Goal: Information Seeking & Learning: Learn about a topic

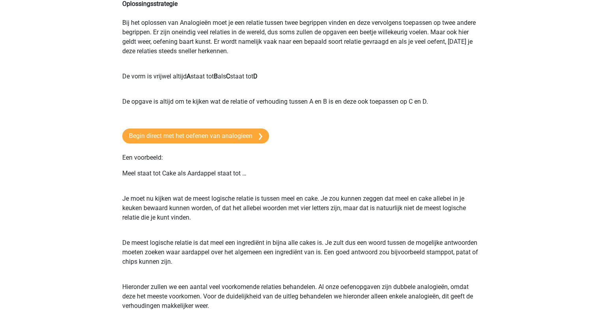
scroll to position [118, 0]
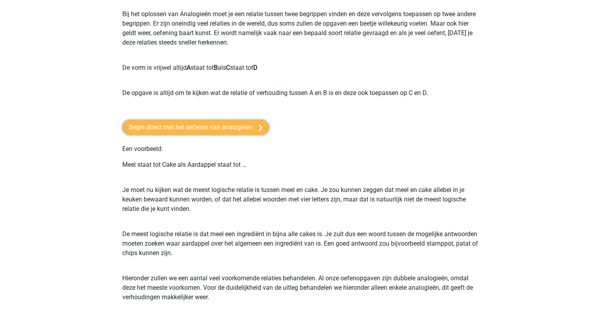
click at [221, 129] on link "Begin direct met het oefenen van analogieen" at bounding box center [195, 127] width 147 height 15
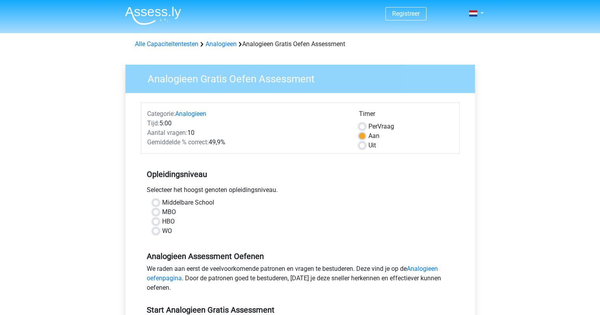
click at [162, 221] on label "HBO" at bounding box center [168, 221] width 13 height 9
click at [158, 221] on input "HBO" at bounding box center [156, 221] width 6 height 8
radio input "true"
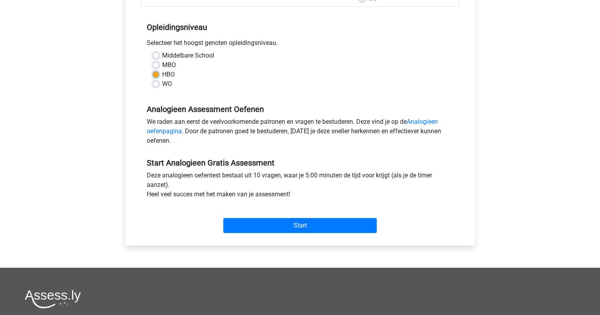
scroll to position [158, 0]
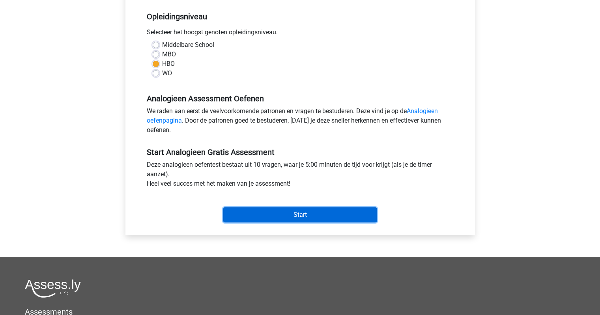
click at [249, 212] on input "Start" at bounding box center [300, 215] width 154 height 15
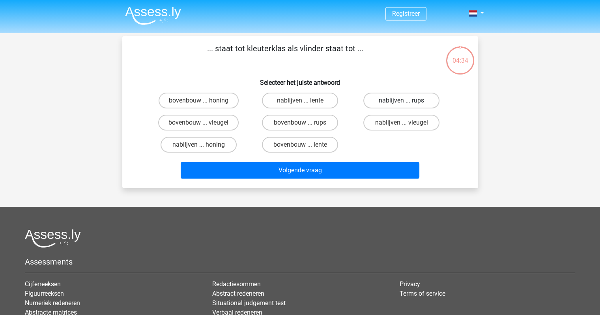
click at [388, 106] on label "nablijven ... rups" at bounding box center [402, 101] width 76 height 16
click at [402, 106] on input "nablijven ... rups" at bounding box center [404, 103] width 5 height 5
radio input "true"
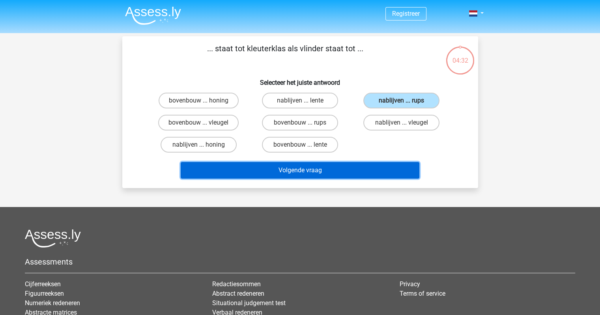
click at [311, 173] on button "Volgende vraag" at bounding box center [300, 170] width 239 height 17
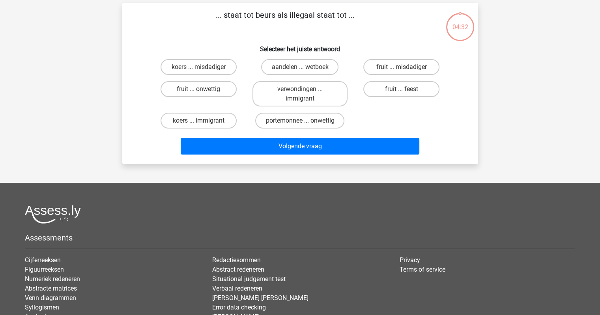
scroll to position [36, 0]
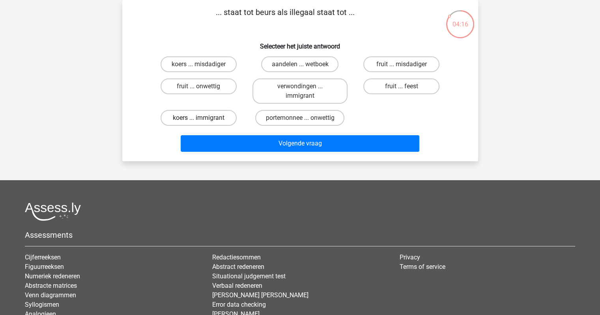
click at [220, 118] on label "koers ... immigrant" at bounding box center [199, 118] width 76 height 16
click at [204, 118] on input "koers ... immigrant" at bounding box center [201, 120] width 5 height 5
radio input "true"
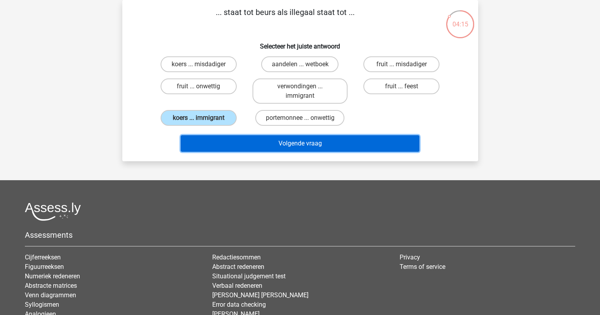
click at [226, 144] on button "Volgende vraag" at bounding box center [300, 143] width 239 height 17
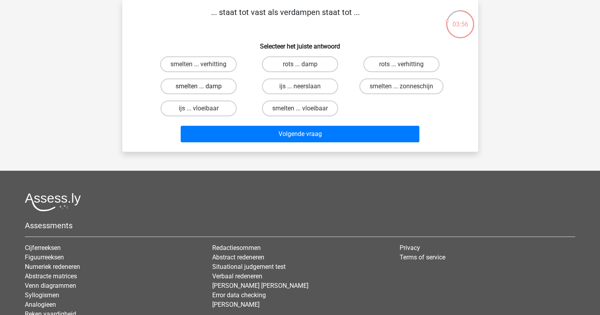
click at [216, 84] on label "smelten ... damp" at bounding box center [199, 87] width 76 height 16
click at [204, 86] on input "smelten ... damp" at bounding box center [201, 88] width 5 height 5
radio input "true"
click at [297, 109] on label "smelten ... vloeibaar" at bounding box center [300, 109] width 76 height 16
click at [300, 109] on input "smelten ... vloeibaar" at bounding box center [302, 111] width 5 height 5
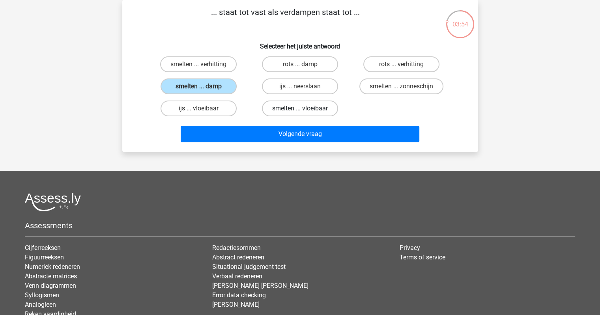
radio input "true"
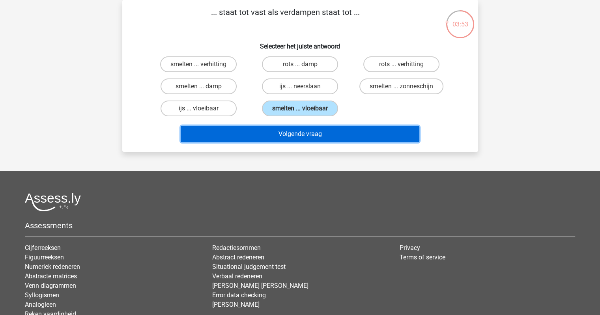
click at [297, 129] on button "Volgende vraag" at bounding box center [300, 134] width 239 height 17
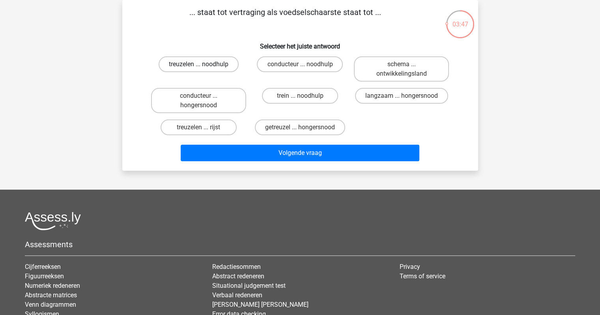
click at [207, 63] on label "treuzelen ... noodhulp" at bounding box center [199, 64] width 80 height 16
click at [204, 64] on input "treuzelen ... noodhulp" at bounding box center [201, 66] width 5 height 5
radio input "true"
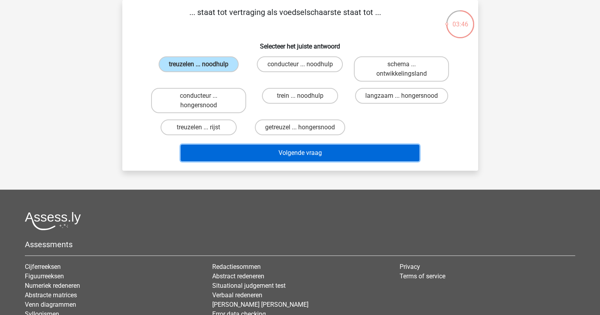
click at [245, 146] on button "Volgende vraag" at bounding box center [300, 153] width 239 height 17
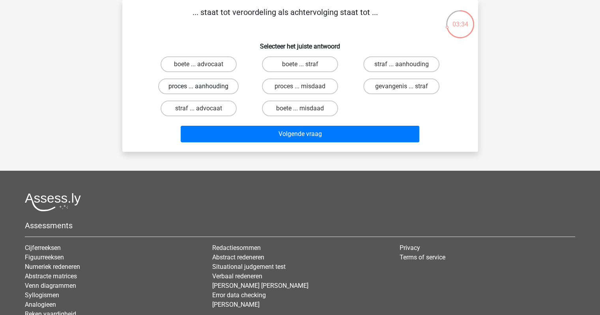
click at [221, 83] on label "proces ... aanhouding" at bounding box center [198, 87] width 81 height 16
click at [204, 86] on input "proces ... aanhouding" at bounding box center [201, 88] width 5 height 5
radio input "true"
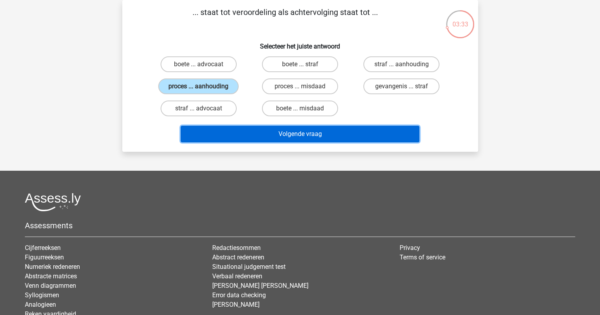
click at [247, 128] on button "Volgende vraag" at bounding box center [300, 134] width 239 height 17
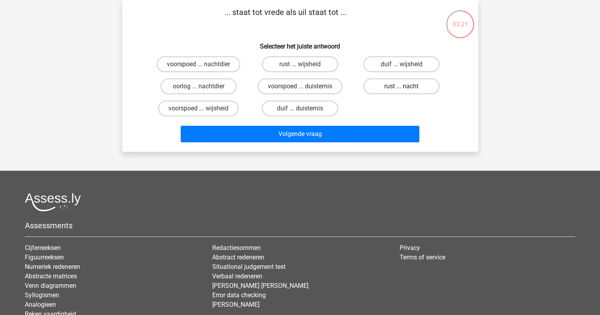
click at [384, 89] on label "rust ... nacht" at bounding box center [402, 87] width 76 height 16
click at [402, 89] on input "rust ... nacht" at bounding box center [404, 88] width 5 height 5
radio input "true"
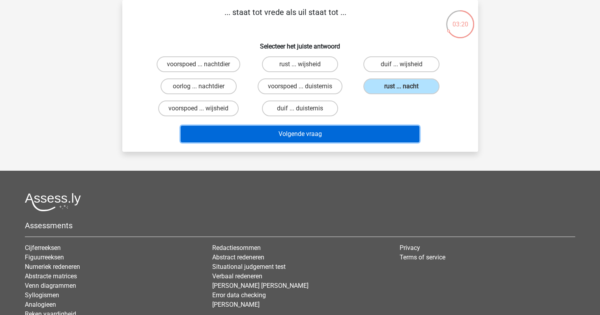
click at [345, 135] on button "Volgende vraag" at bounding box center [300, 134] width 239 height 17
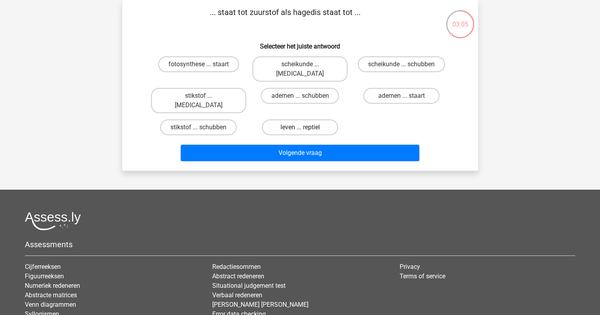
click at [299, 120] on label "leven ... reptiel" at bounding box center [300, 128] width 76 height 16
click at [300, 128] on input "leven ... reptiel" at bounding box center [302, 130] width 5 height 5
radio input "true"
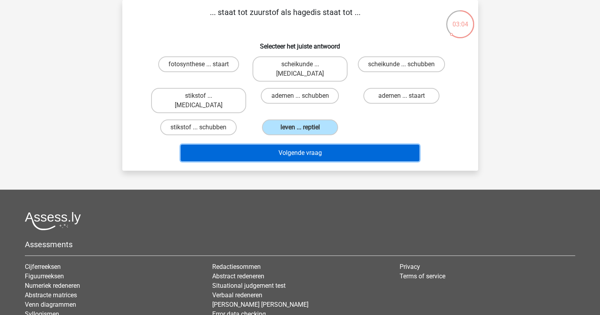
click at [303, 145] on button "Volgende vraag" at bounding box center [300, 153] width 239 height 17
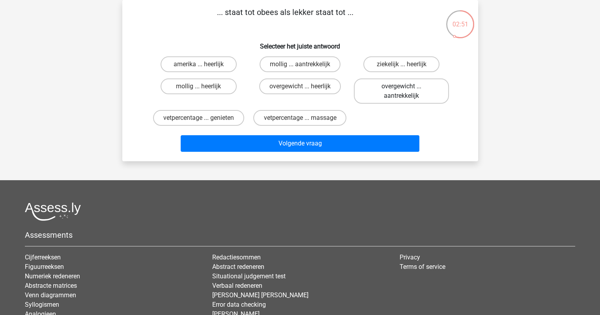
click at [385, 86] on label "overgewicht ... aantrekkelijk" at bounding box center [401, 91] width 95 height 25
click at [402, 86] on input "overgewicht ... aantrekkelijk" at bounding box center [404, 88] width 5 height 5
radio input "true"
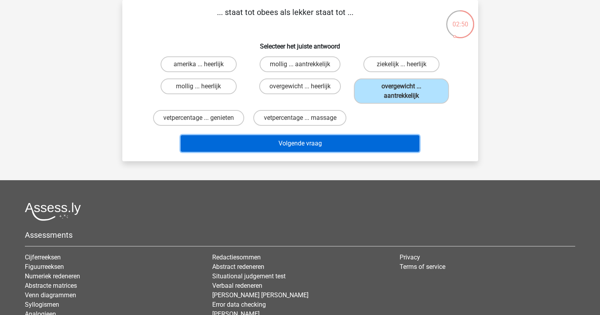
click at [344, 143] on button "Volgende vraag" at bounding box center [300, 143] width 239 height 17
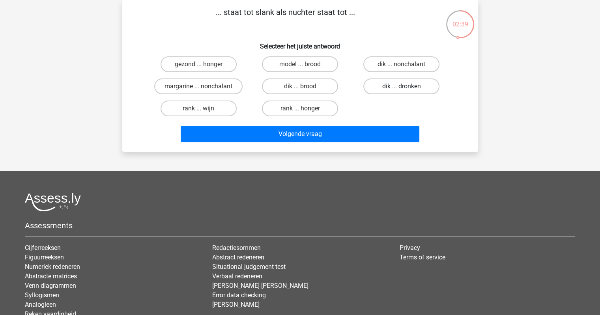
click at [397, 86] on label "dik ... dronken" at bounding box center [402, 87] width 76 height 16
click at [402, 86] on input "dik ... dronken" at bounding box center [404, 88] width 5 height 5
radio input "true"
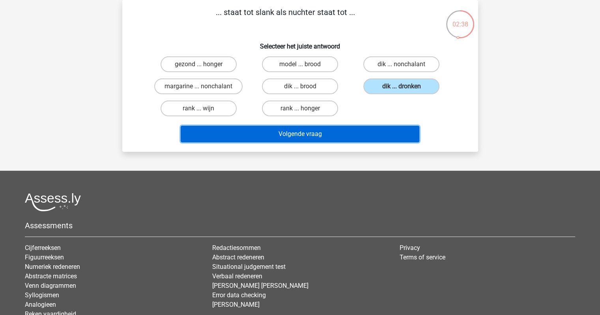
click at [368, 133] on button "Volgende vraag" at bounding box center [300, 134] width 239 height 17
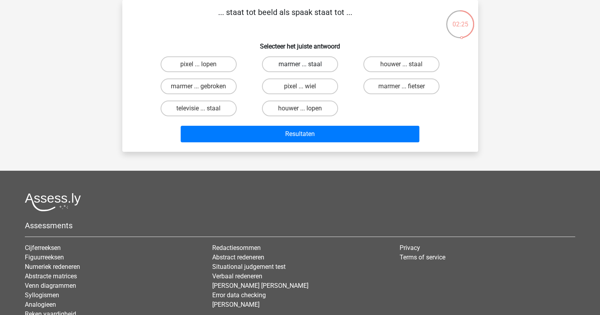
click at [286, 66] on label "marmer ... staal" at bounding box center [300, 64] width 76 height 16
click at [300, 66] on input "marmer ... staal" at bounding box center [302, 66] width 5 height 5
radio input "true"
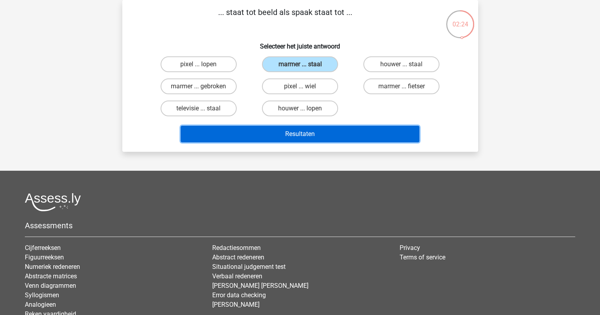
click at [289, 135] on button "Resultaten" at bounding box center [300, 134] width 239 height 17
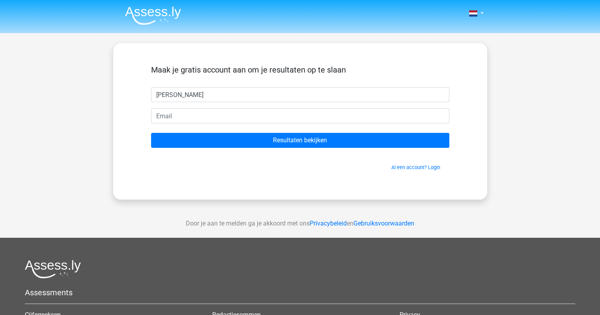
type input "danielle"
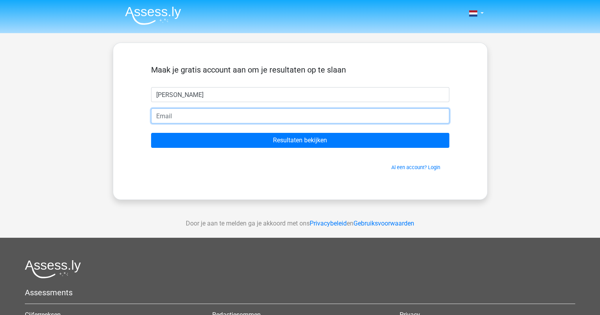
click at [259, 120] on input "email" at bounding box center [300, 116] width 298 height 15
type input "daniellerieu33@hotmail.com"
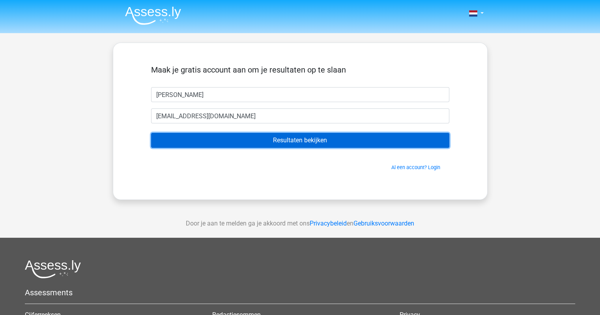
click at [256, 144] on input "Resultaten bekijken" at bounding box center [300, 140] width 298 height 15
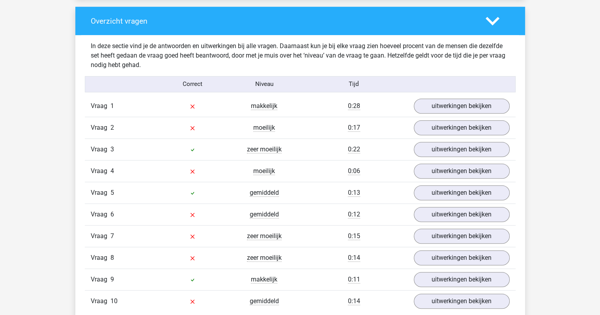
scroll to position [592, 0]
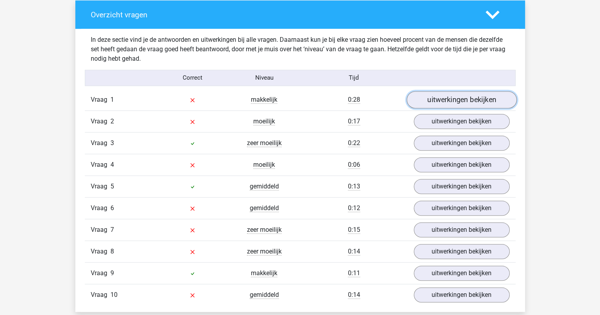
click at [439, 107] on link "uitwerkingen bekijken" at bounding box center [462, 99] width 110 height 17
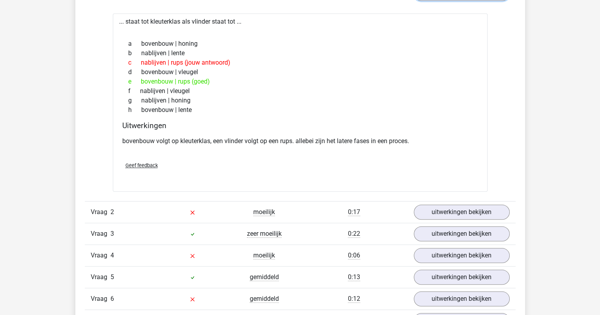
scroll to position [711, 0]
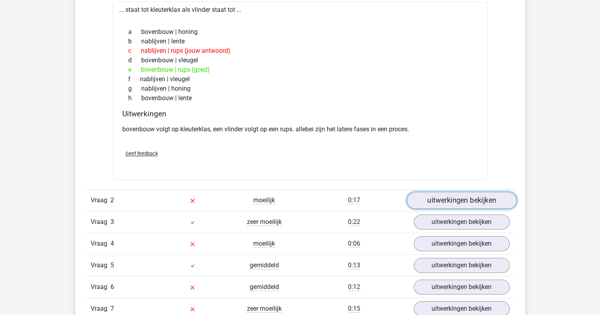
click at [459, 201] on link "uitwerkingen bekijken" at bounding box center [462, 200] width 110 height 17
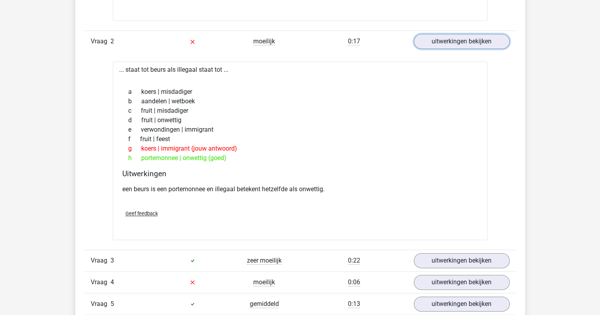
scroll to position [908, 0]
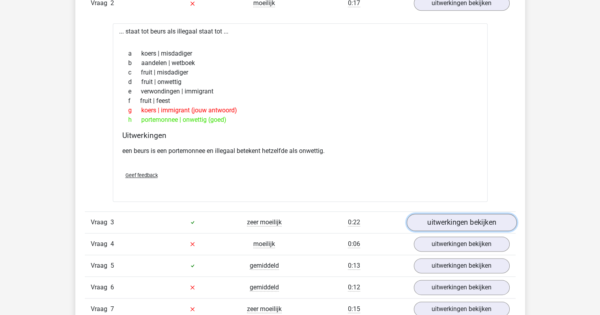
click at [430, 219] on link "uitwerkingen bekijken" at bounding box center [462, 222] width 110 height 17
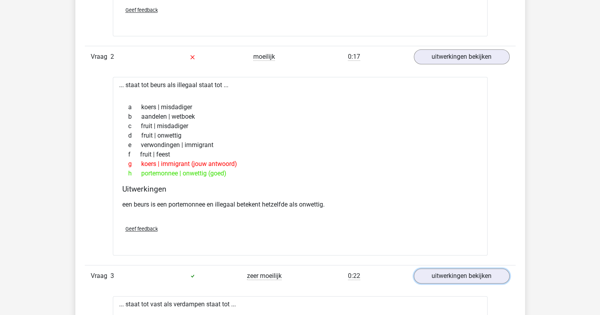
scroll to position [829, 0]
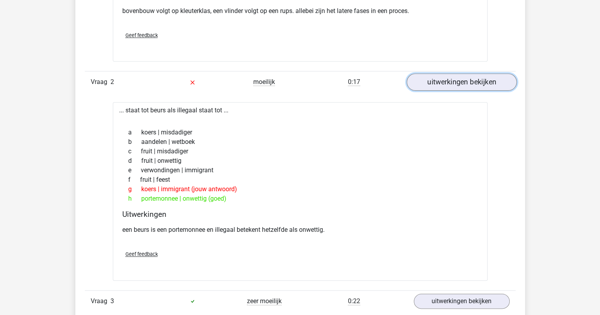
click at [452, 84] on link "uitwerkingen bekijken" at bounding box center [462, 82] width 110 height 17
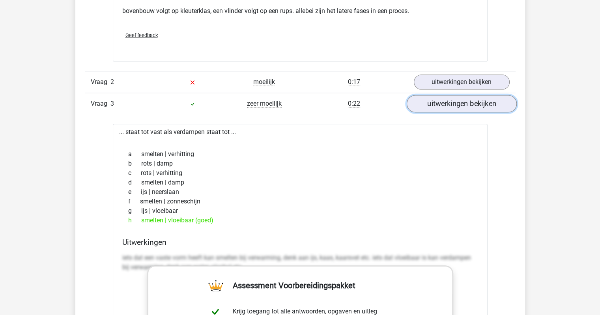
click at [443, 105] on link "uitwerkingen bekijken" at bounding box center [462, 104] width 110 height 17
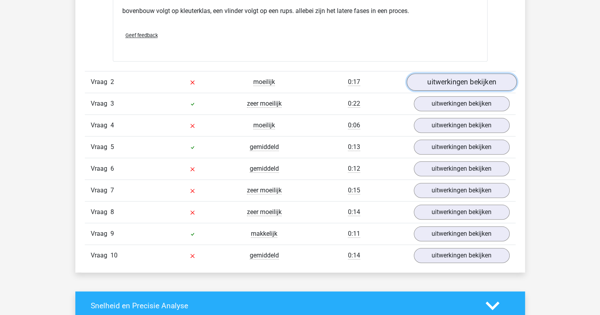
click at [449, 81] on link "uitwerkingen bekijken" at bounding box center [462, 82] width 110 height 17
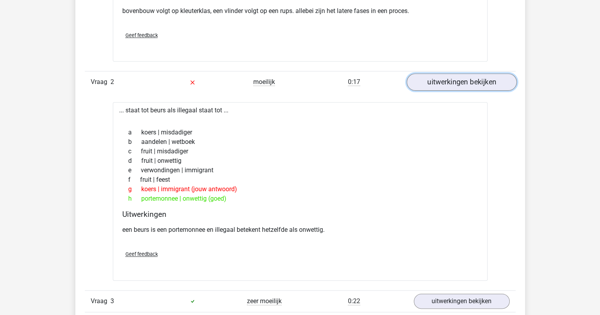
click at [457, 79] on link "uitwerkingen bekijken" at bounding box center [462, 82] width 110 height 17
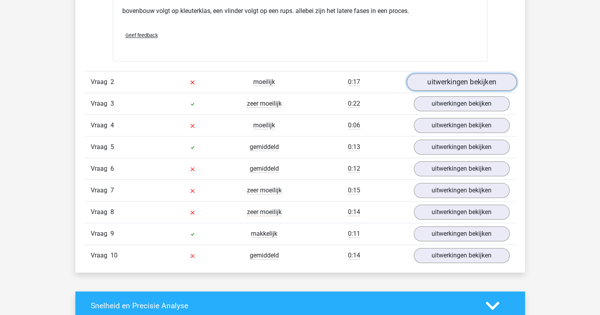
click at [426, 83] on link "uitwerkingen bekijken" at bounding box center [462, 82] width 110 height 17
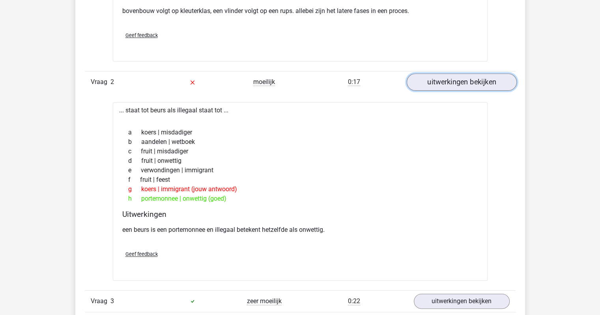
click at [426, 83] on link "uitwerkingen bekijken" at bounding box center [462, 82] width 110 height 17
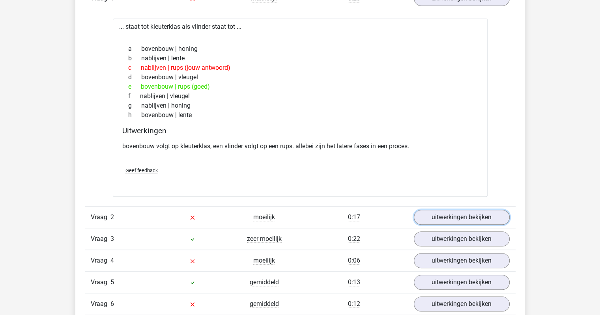
scroll to position [671, 0]
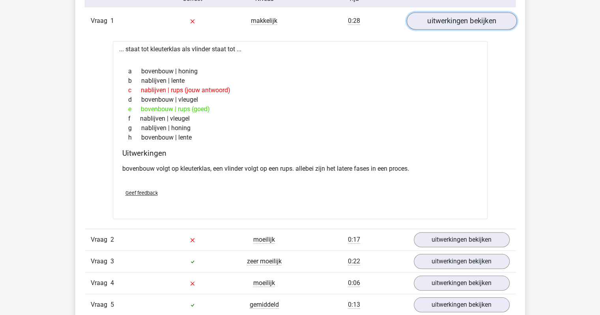
click at [445, 18] on link "uitwerkingen bekijken" at bounding box center [462, 20] width 110 height 17
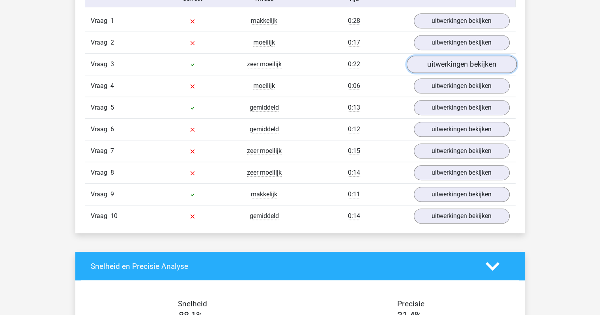
click at [424, 65] on link "uitwerkingen bekijken" at bounding box center [462, 64] width 110 height 17
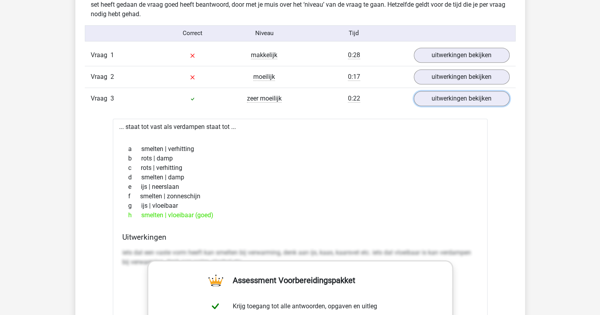
scroll to position [632, 0]
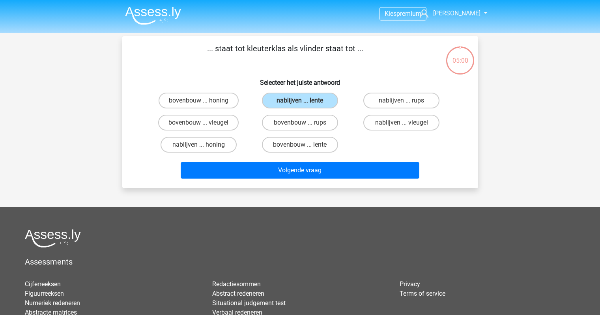
scroll to position [36, 0]
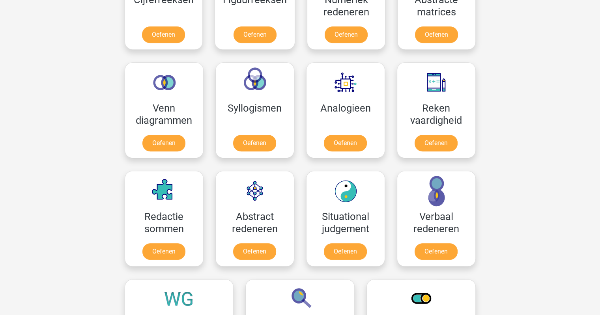
scroll to position [434, 0]
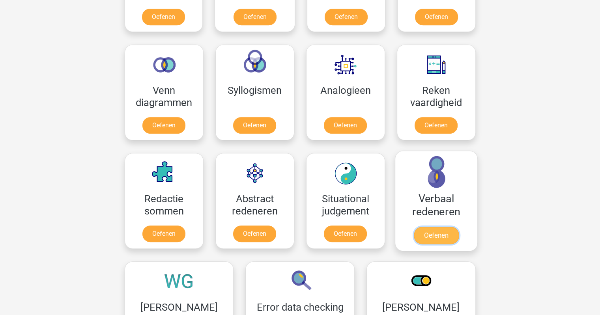
click at [444, 229] on link "Oefenen" at bounding box center [436, 235] width 45 height 17
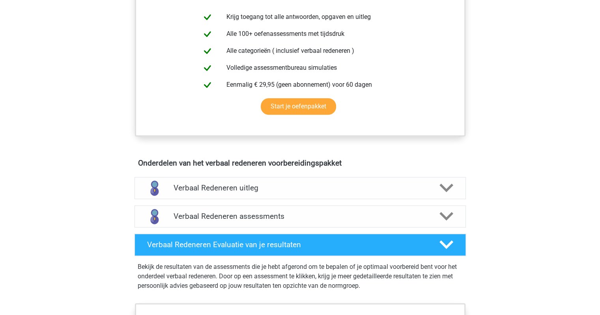
scroll to position [316, 0]
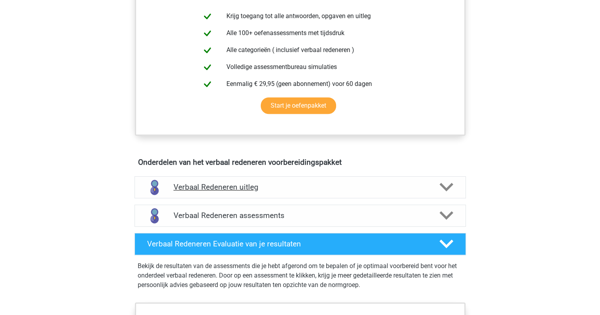
click at [204, 184] on h4 "Verbaal Redeneren uitleg" at bounding box center [300, 187] width 253 height 9
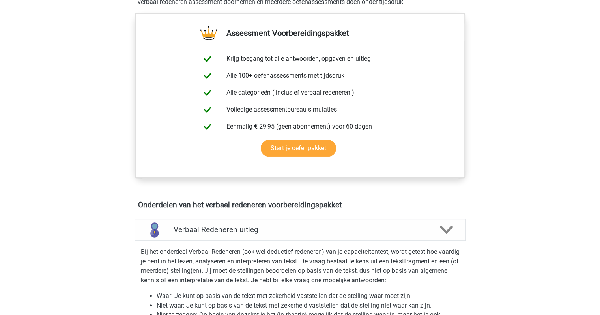
scroll to position [197, 0]
